Goal: Information Seeking & Learning: Learn about a topic

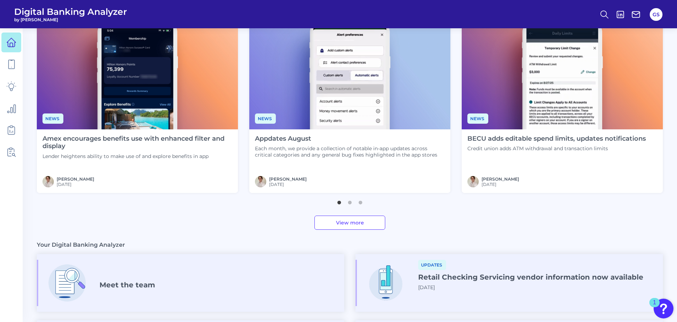
scroll to position [212, 0]
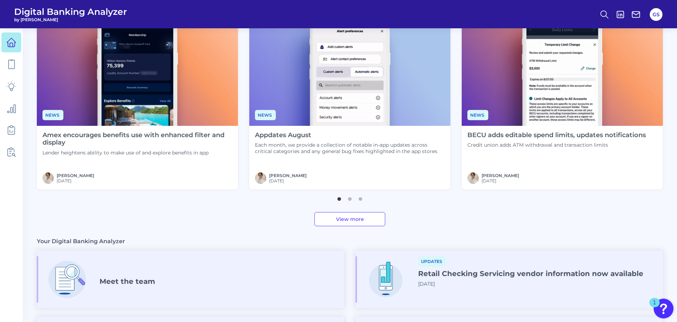
click at [117, 150] on p "Lender heightens ability to make use of and explore benefits in app" at bounding box center [137, 153] width 190 height 6
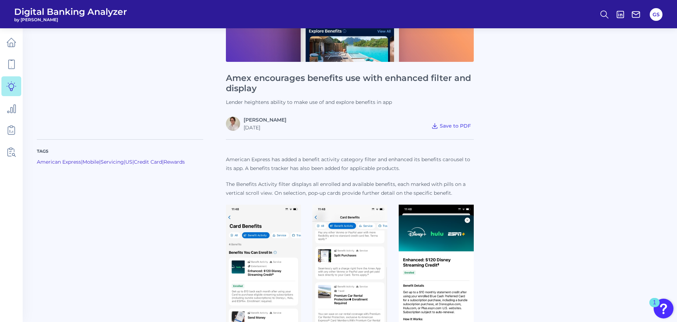
scroll to position [248, 0]
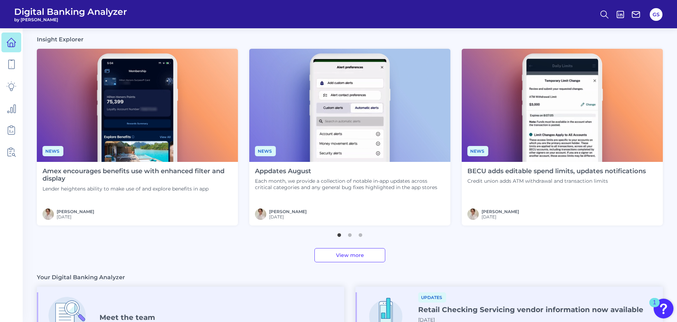
scroll to position [139, 0]
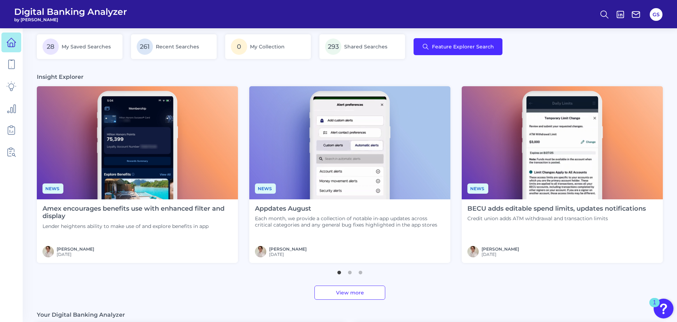
click at [360, 230] on div "Appdates August Each month, we provide a collection of notable in-app updates a…" at bounding box center [349, 232] width 201 height 64
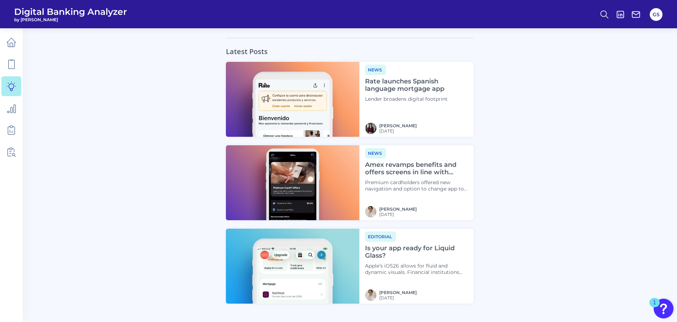
scroll to position [425, 0]
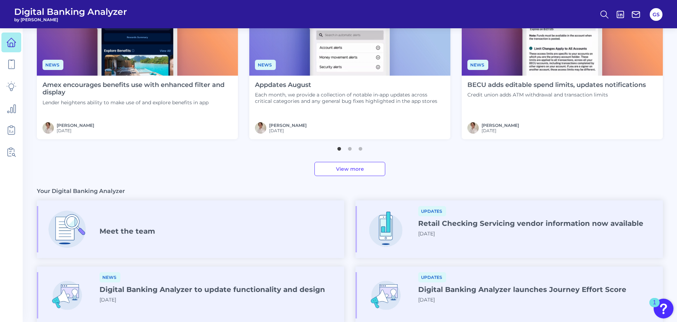
scroll to position [209, 0]
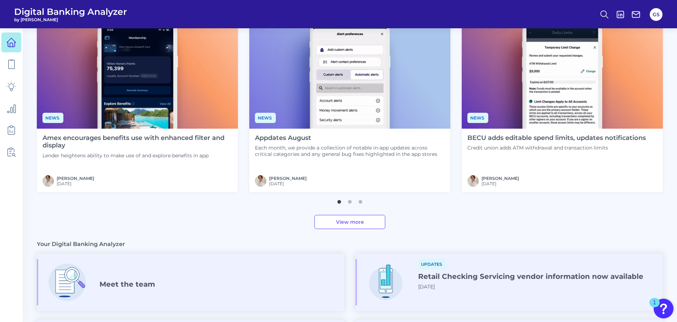
click at [356, 220] on link "View more" at bounding box center [349, 222] width 71 height 14
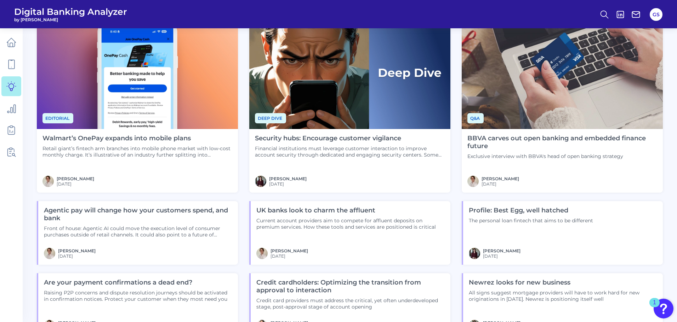
scroll to position [531, 0]
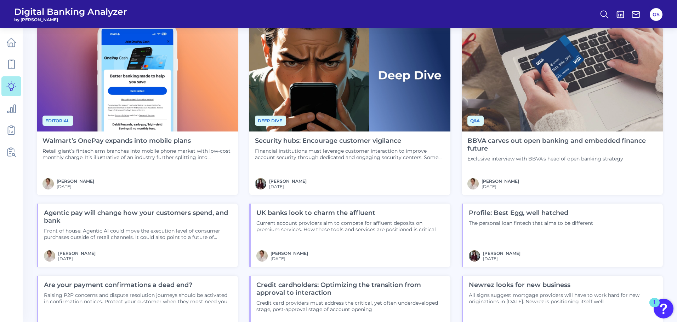
click at [322, 178] on div "[PERSON_NAME] [DATE]" at bounding box center [350, 183] width 190 height 11
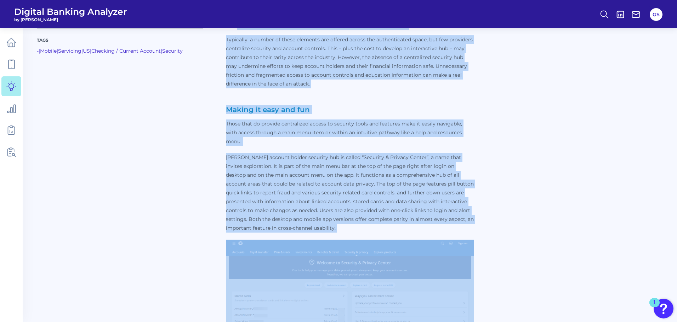
scroll to position [667, 0]
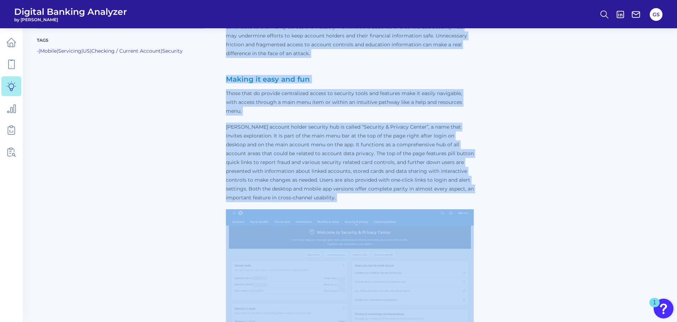
drag, startPoint x: 226, startPoint y: 80, endPoint x: 294, endPoint y: 194, distance: 132.7
copy div "Loremipsu dolor sitametco ad el se doe temp, incidid utlaboree do magna aliquae…"
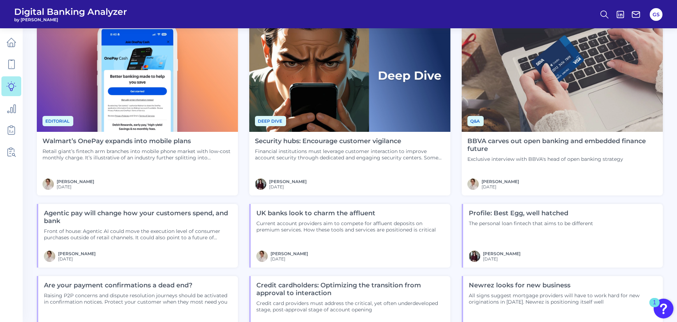
scroll to position [460, 0]
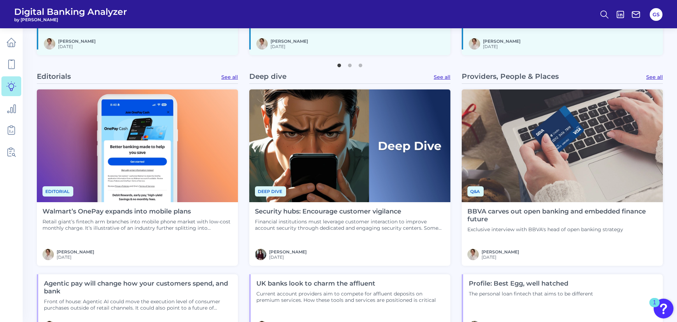
click at [224, 74] on link "See all" at bounding box center [229, 77] width 17 height 6
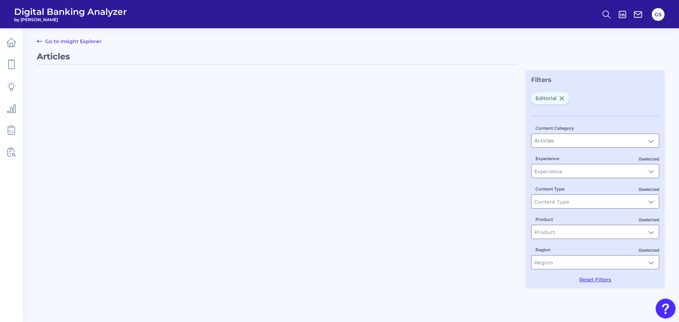
type input "Editorial"
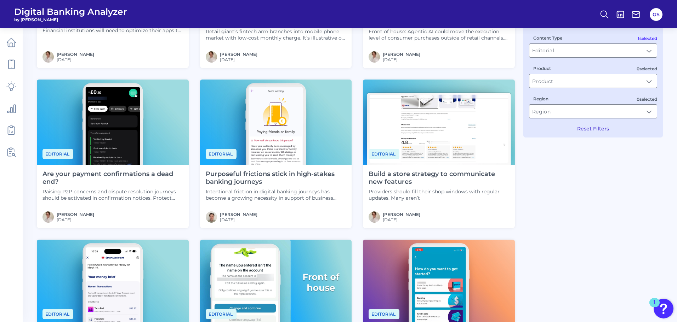
scroll to position [65, 0]
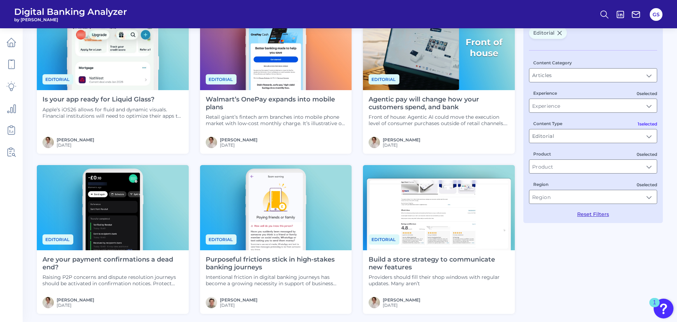
click at [279, 274] on div "Purposeful frictions stick in high-stakes banking journeys Intentional friction…" at bounding box center [276, 271] width 140 height 31
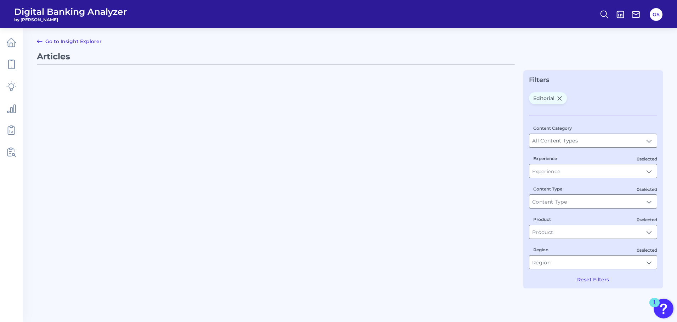
type input "Articles"
type input "Editorial"
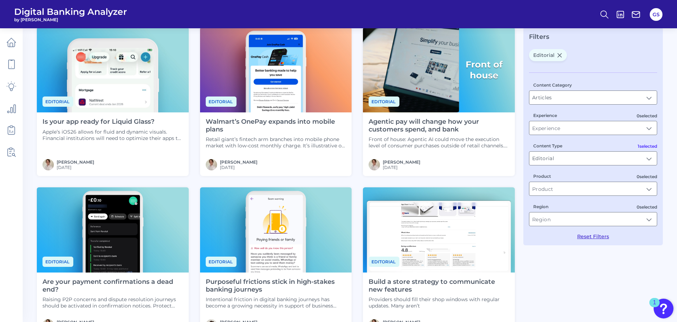
scroll to position [106, 0]
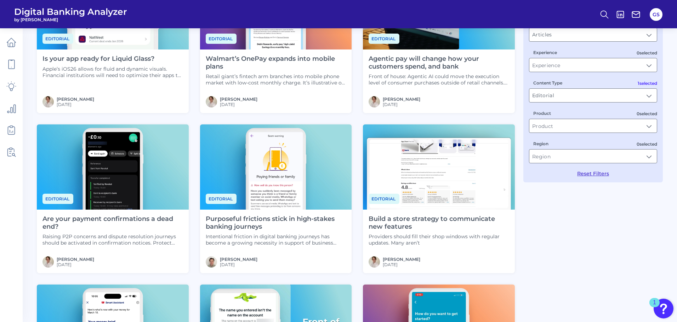
click at [397, 86] on div "Agentic pay will change how your customers spend, and bank Front of house: Agen…" at bounding box center [439, 82] width 152 height 64
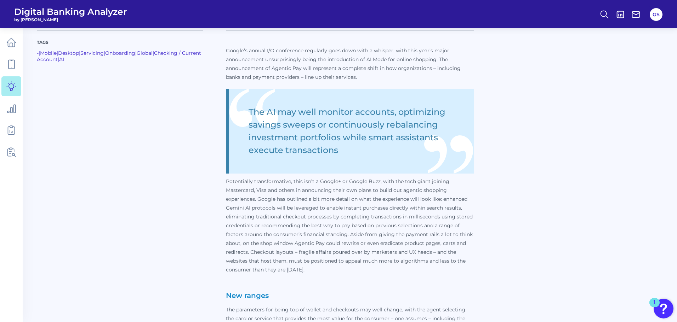
scroll to position [177, 0]
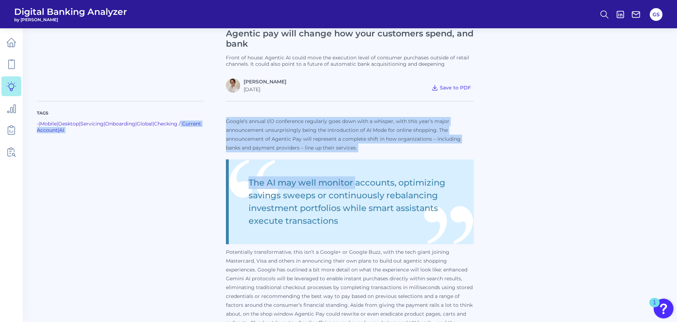
drag, startPoint x: 224, startPoint y: 119, endPoint x: 356, endPoint y: 153, distance: 136.8
click at [364, 146] on p "Google’s annual I/O conference regularly goes down with a whisper, with this ye…" at bounding box center [350, 134] width 248 height 35
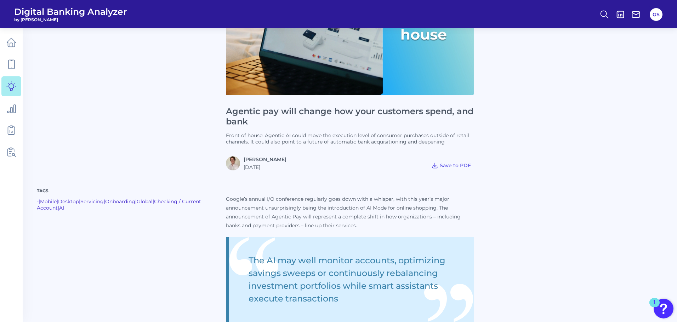
scroll to position [0, 0]
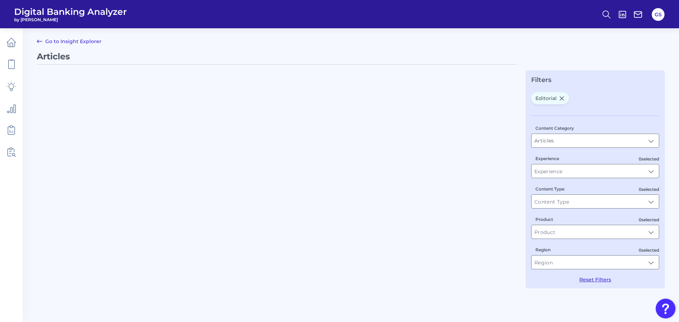
type input "Editorial"
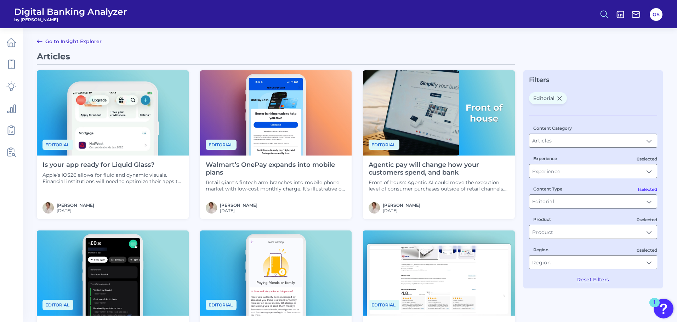
click at [603, 16] on icon at bounding box center [604, 15] width 10 height 10
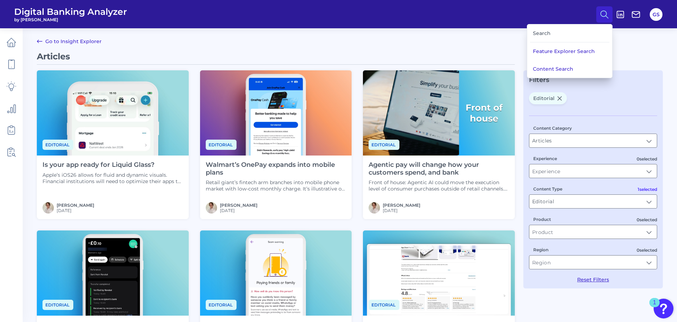
click at [583, 37] on div "Search" at bounding box center [569, 33] width 79 height 18
click at [546, 32] on div "Search" at bounding box center [569, 33] width 79 height 18
click at [539, 36] on div "Search" at bounding box center [569, 33] width 79 height 18
click at [553, 68] on button "Content Search" at bounding box center [569, 69] width 85 height 18
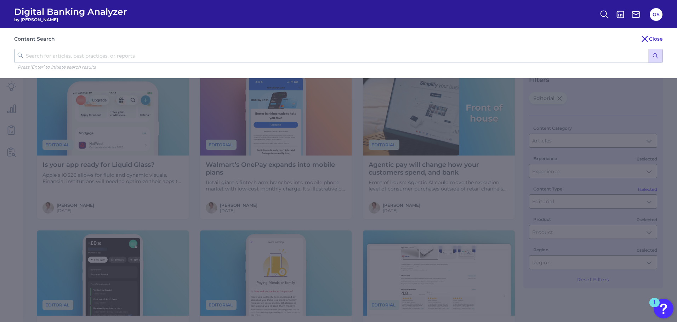
click at [418, 59] on input "text" at bounding box center [338, 56] width 648 height 14
type input "according to the data"
click at [648, 49] on button "submit" at bounding box center [655, 55] width 14 height 13
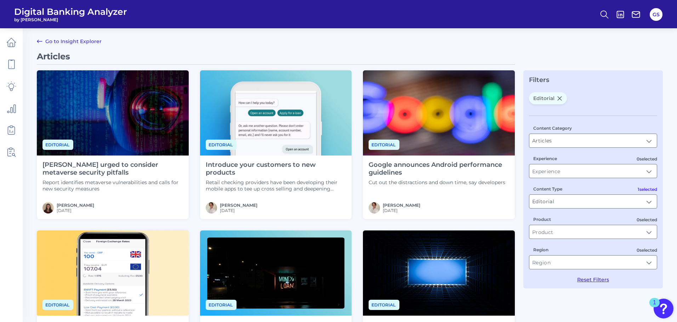
click at [134, 192] on p "Report identifies metaverse vulnerabilities and calls for new security measures" at bounding box center [112, 185] width 140 height 13
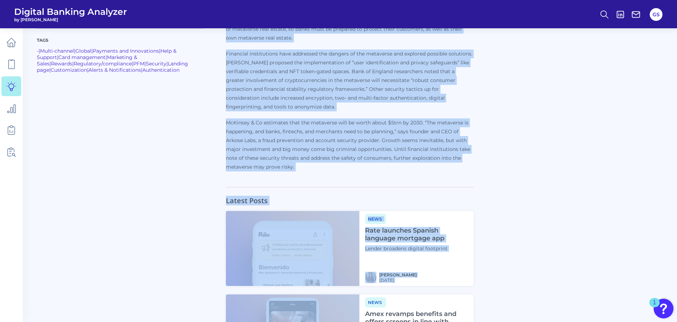
scroll to position [582, 0]
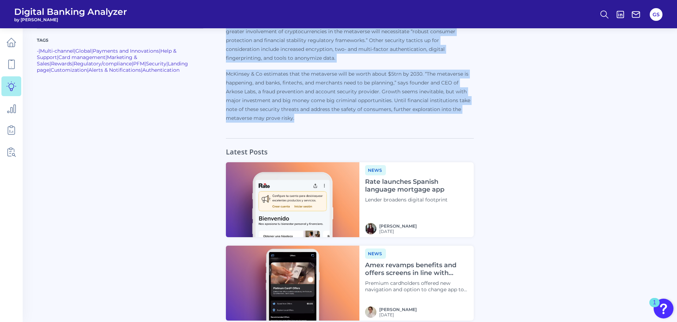
drag, startPoint x: 227, startPoint y: 106, endPoint x: 301, endPoint y: 113, distance: 74.2
click at [342, 87] on p "McKinsey & Co estimates that the metaverse will be worth about $5trn by 2030. “…" at bounding box center [350, 96] width 248 height 53
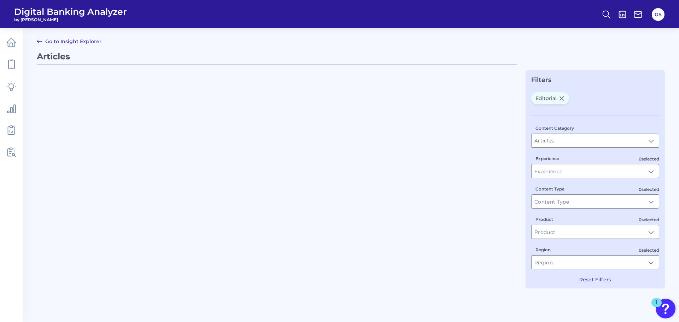
type input "Editorial"
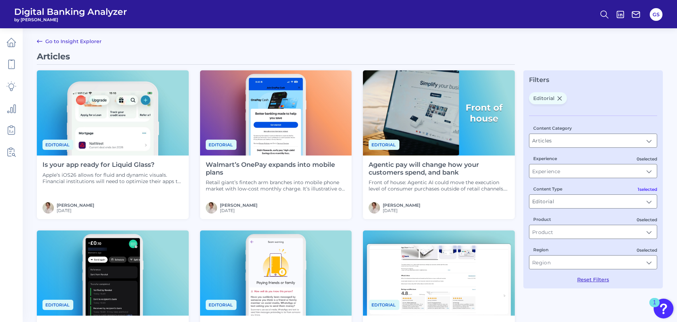
scroll to position [106, 0]
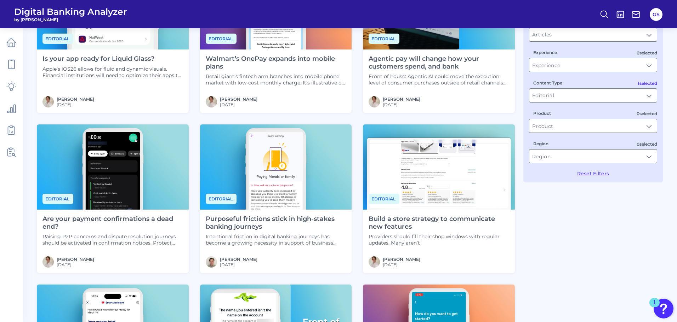
click at [450, 81] on p "Front of house: Agentic AI could move the execution level of consumer purchases…" at bounding box center [438, 79] width 140 height 13
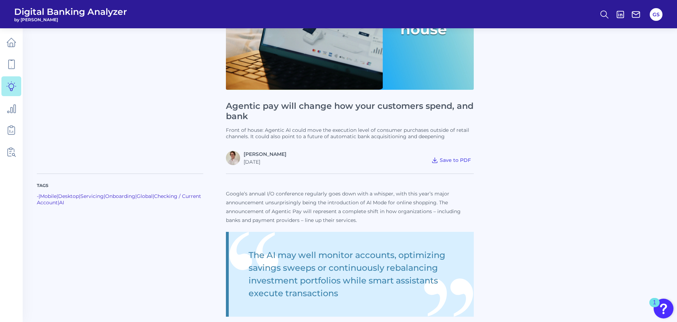
scroll to position [212, 0]
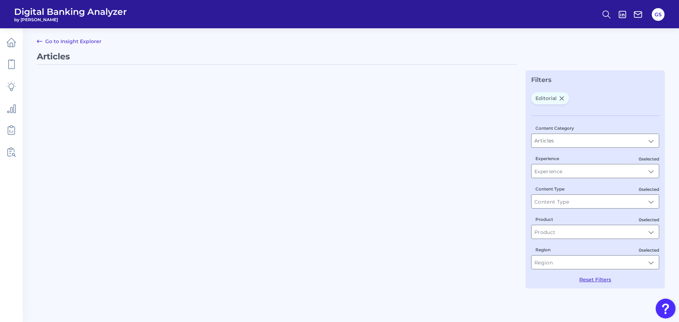
type input "Editorial"
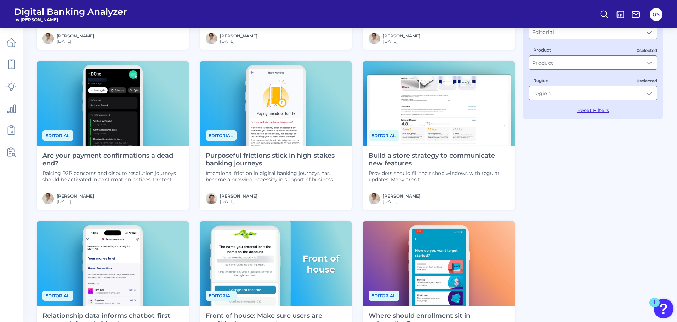
scroll to position [212, 0]
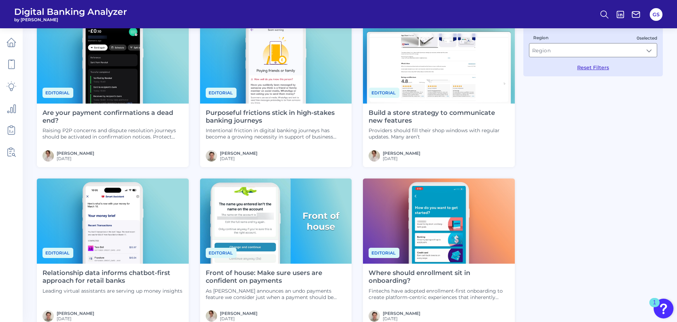
click at [110, 124] on h4 "Are your payment confirmations a dead end?" at bounding box center [112, 116] width 140 height 15
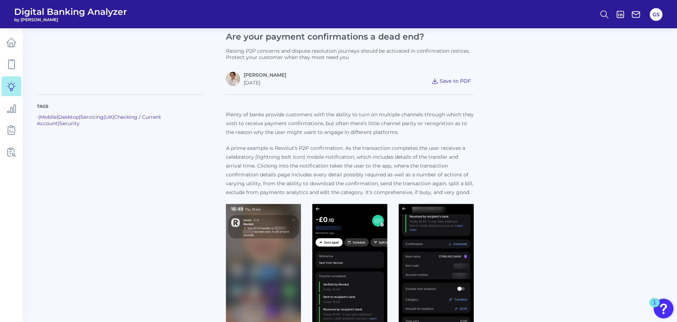
scroll to position [106, 0]
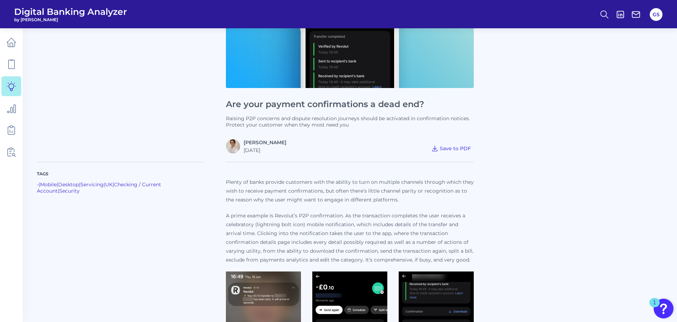
drag, startPoint x: 221, startPoint y: 177, endPoint x: 453, endPoint y: 254, distance: 244.6
click at [430, 237] on p "A prime example is Revolut’s P2P confirmation. As the transaction completes the…" at bounding box center [350, 238] width 248 height 53
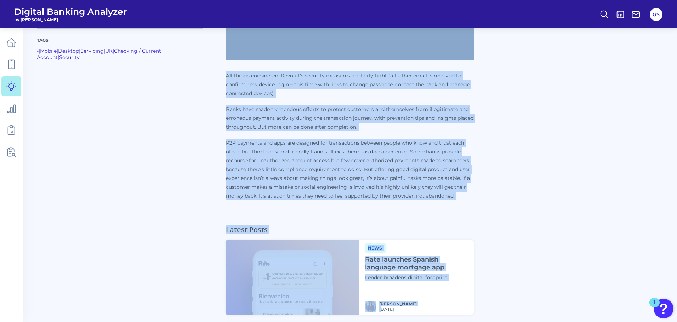
scroll to position [1022, 0]
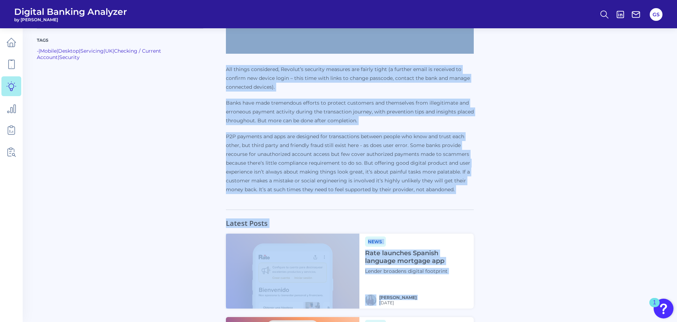
drag, startPoint x: 226, startPoint y: 179, endPoint x: 460, endPoint y: 194, distance: 234.4
copy div "Loremi do sitam consect adipiscin elit sed doeiusm te inci ut laboreet dolorema…"
